Goal: Check status: Check status

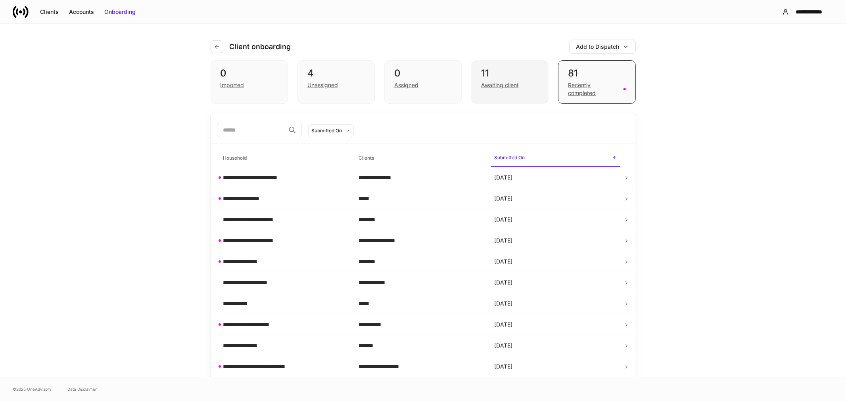
click at [506, 84] on div "Awaiting client" at bounding box center [500, 85] width 38 height 8
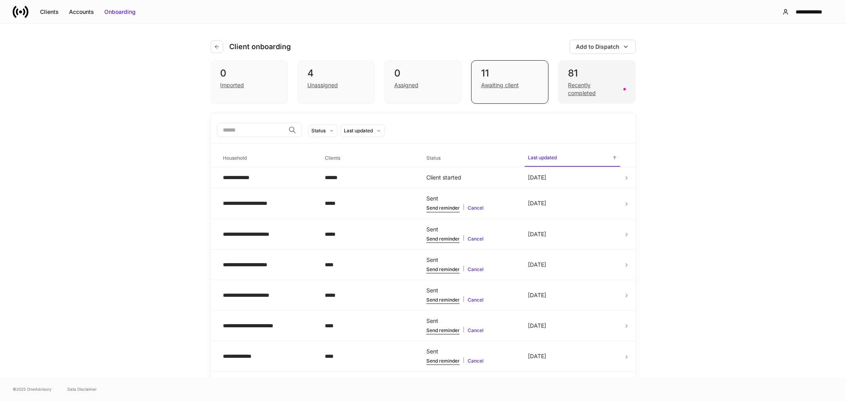
click at [580, 87] on div "Recently completed" at bounding box center [593, 89] width 50 height 16
